Goal: Task Accomplishment & Management: Complete application form

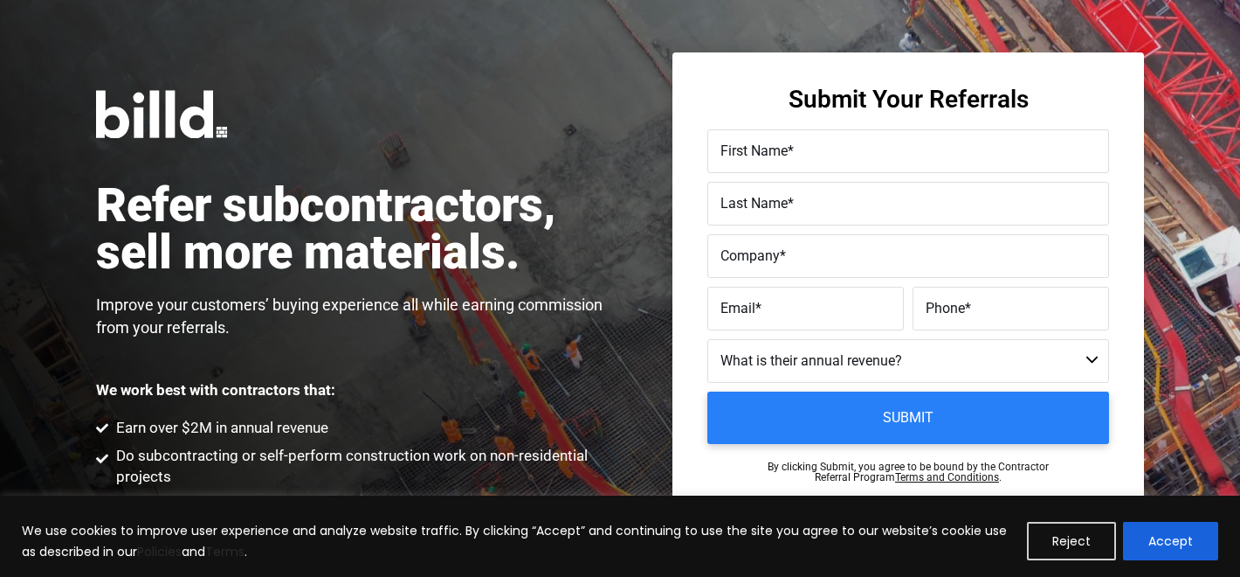
click at [872, 259] on label "Company *" at bounding box center [909, 256] width 376 height 25
click at [872, 259] on input "Company *" at bounding box center [909, 256] width 402 height 44
paste input "Facility Innovations Group"
type input "Facility Innovations Group"
click at [756, 159] on label "First Name *" at bounding box center [909, 151] width 376 height 25
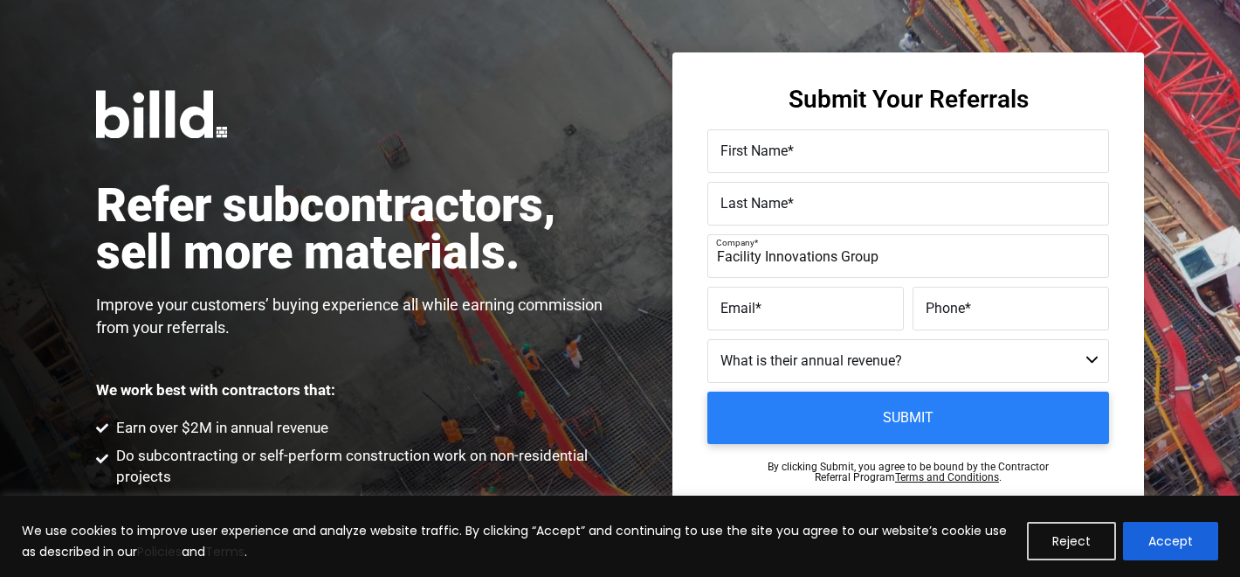
click at [756, 159] on input "First Name *" at bounding box center [909, 151] width 402 height 44
type input "Chris"
click at [767, 197] on span "Last Name" at bounding box center [754, 203] width 67 height 17
click at [767, 197] on input "Last Name *" at bounding box center [909, 204] width 402 height 44
type input "LeVeck"
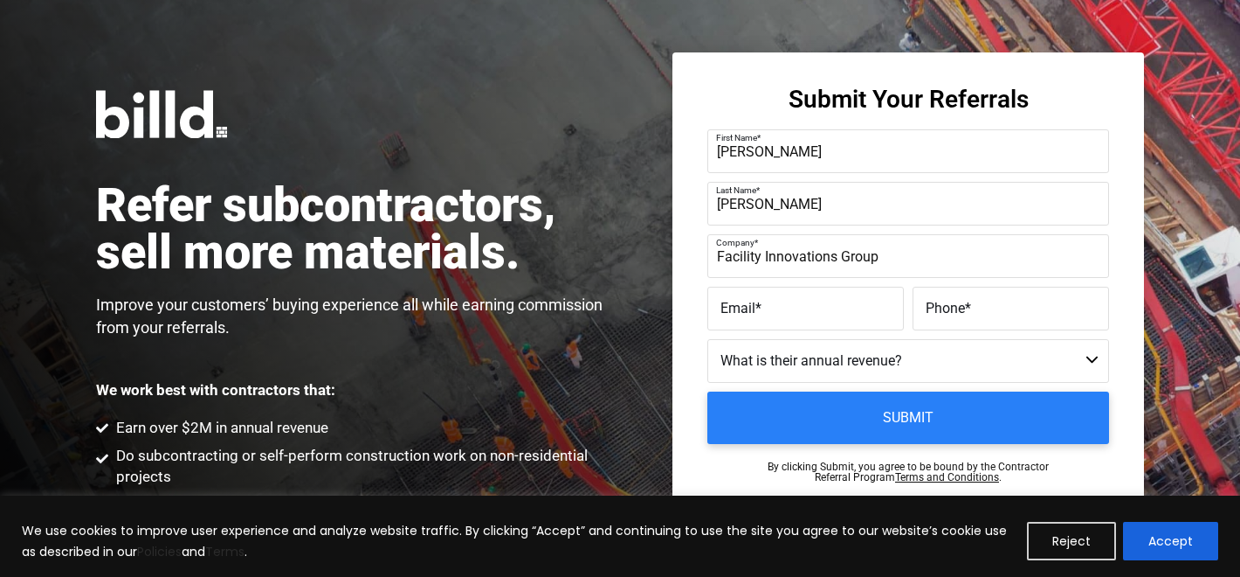
click at [780, 302] on label "Email *" at bounding box center [806, 308] width 170 height 25
click at [780, 302] on input "Email *" at bounding box center [806, 309] width 197 height 44
paste input "chris@facilityig.com"
type input "chris@facilityig.com"
click at [990, 316] on label "Phone *" at bounding box center [1011, 308] width 170 height 25
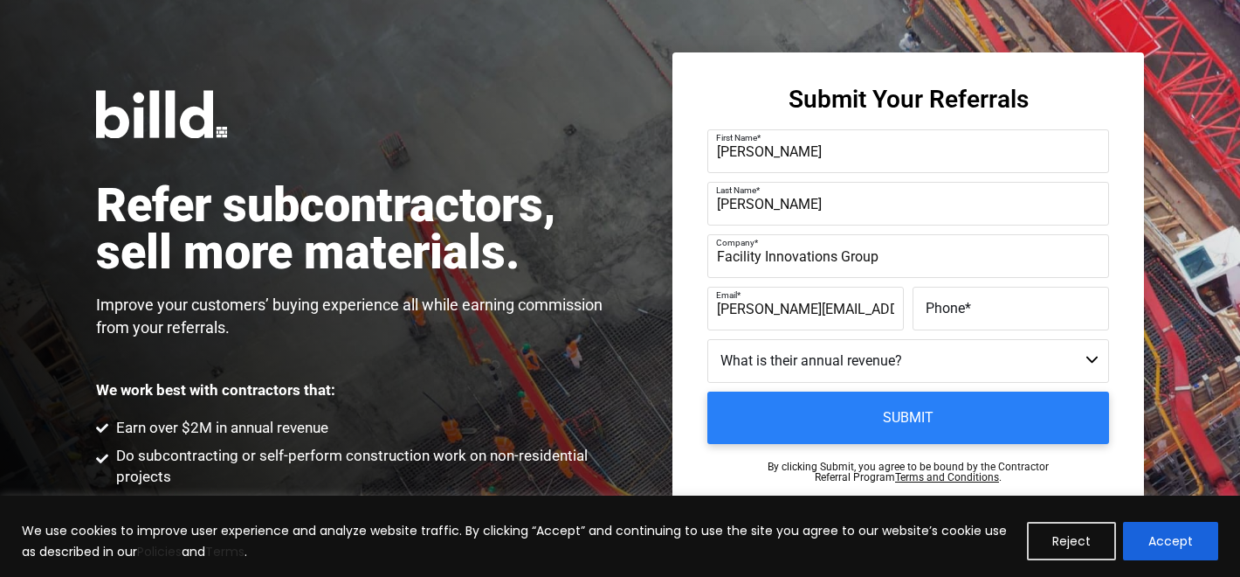
click at [990, 316] on input "Phone *" at bounding box center [1011, 309] width 197 height 44
click at [954, 314] on input "Phone *" at bounding box center [1011, 309] width 197 height 44
paste input "(512) 910-4055"
click at [798, 351] on select "Less than $1M $1M - $2M $2M - $4M $4M - $8M $8M - $25M $25M - $40M $40M +" at bounding box center [909, 361] width 402 height 44
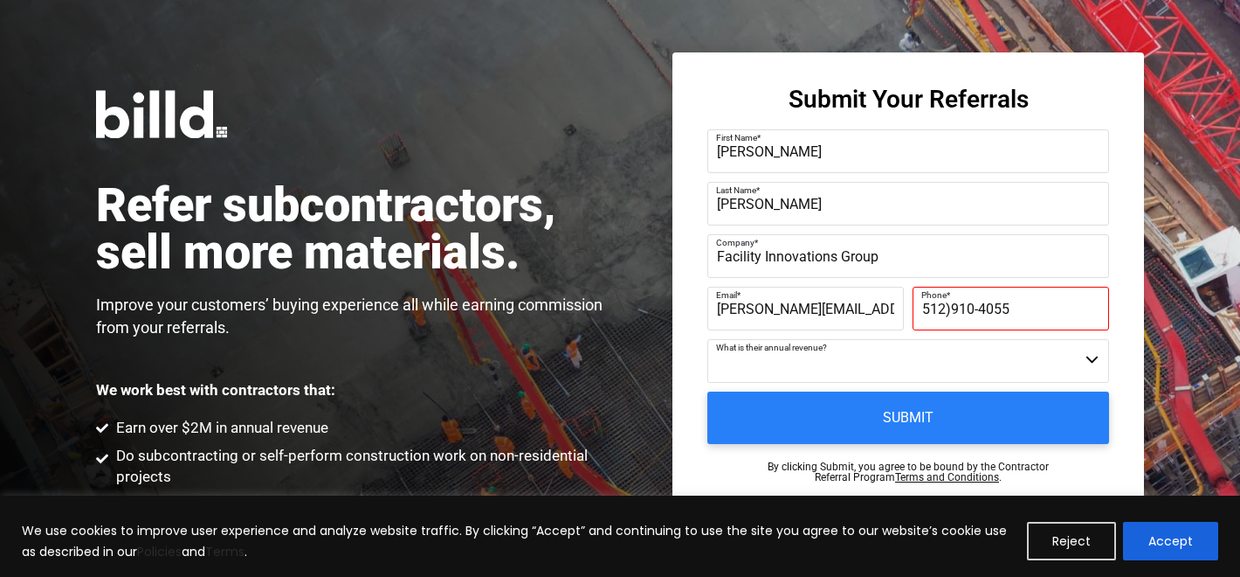
click at [951, 310] on input "512)910-4055" at bounding box center [1011, 309] width 197 height 44
type input "(512) 910-4055"
click at [869, 355] on select "Less than $1M $1M - $2M $2M - $4M $4M - $8M $8M - $25M $25M - $40M $40M +" at bounding box center [909, 361] width 402 height 44
select select "$8M - $25M"
click at [708, 339] on select "Less than $1M $1M - $2M $2M - $4M $4M - $8M $8M - $25M $25M - $40M $40M +" at bounding box center [909, 361] width 402 height 44
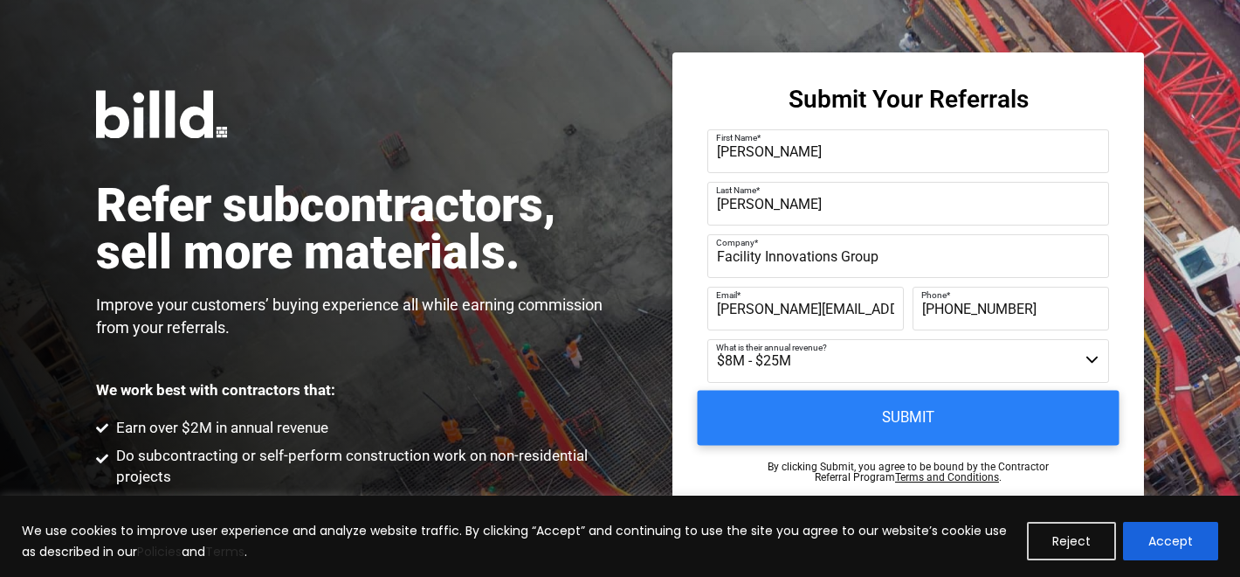
click at [933, 417] on input "Submit" at bounding box center [909, 417] width 422 height 55
